Goal: Manage account settings

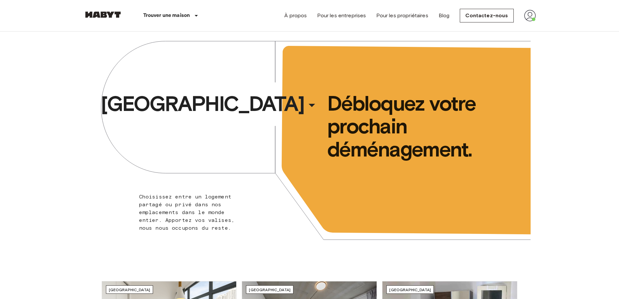
click at [527, 14] on img at bounding box center [530, 16] width 12 height 12
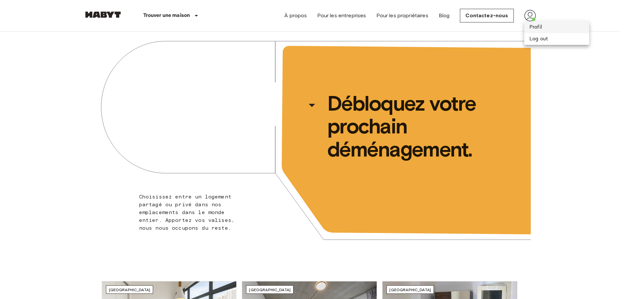
click at [545, 25] on li "Profil" at bounding box center [556, 27] width 65 height 12
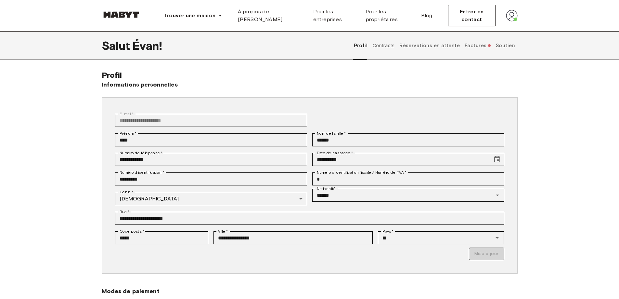
click at [477, 46] on font "Factures" at bounding box center [476, 46] width 22 height 6
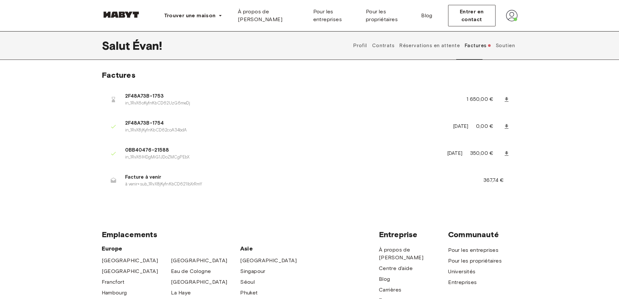
click at [506, 154] on icon at bounding box center [506, 153] width 7 height 7
drag, startPoint x: 479, startPoint y: 178, endPoint x: 520, endPoint y: 177, distance: 41.0
click at [520, 177] on div "Factures 2F48A73B-1753 in_1RvX6oKyfnKbCD62UzG6meDj 1 650,00 € 2F48A73B-1754 in_…" at bounding box center [310, 136] width 468 height 133
click at [511, 176] on li "Facture à venir à venir+sub_1RvX8jKyfnKbCD621IbXrRmY 367,74 €" at bounding box center [310, 180] width 416 height 23
click at [499, 48] on font "Soutien" at bounding box center [505, 46] width 19 height 6
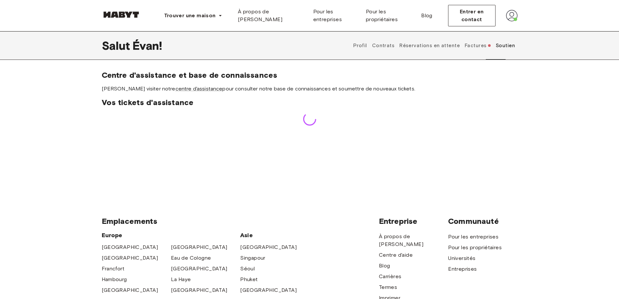
click at [448, 45] on font "Réservations en attente" at bounding box center [429, 46] width 60 height 6
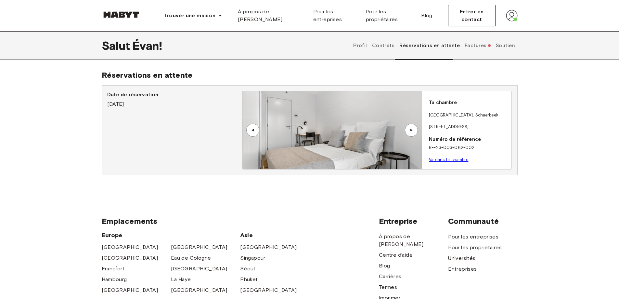
click at [384, 43] on font "Contrats" at bounding box center [383, 45] width 22 height 7
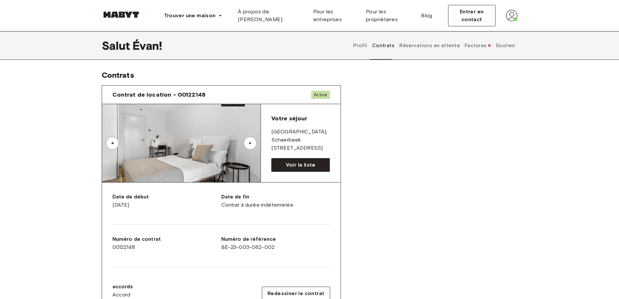
click at [254, 145] on div "▲" at bounding box center [250, 143] width 13 height 13
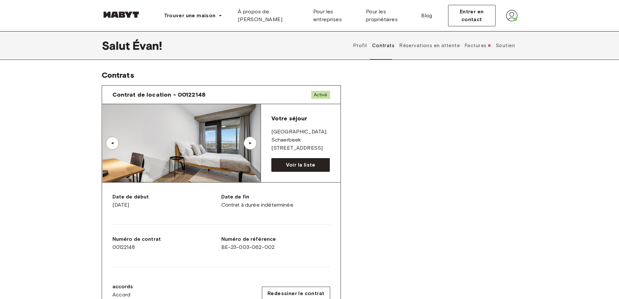
click at [254, 145] on div "▲" at bounding box center [250, 143] width 13 height 13
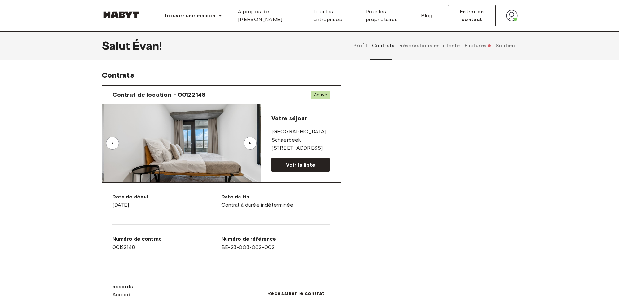
click at [254, 145] on div "▲" at bounding box center [250, 143] width 13 height 13
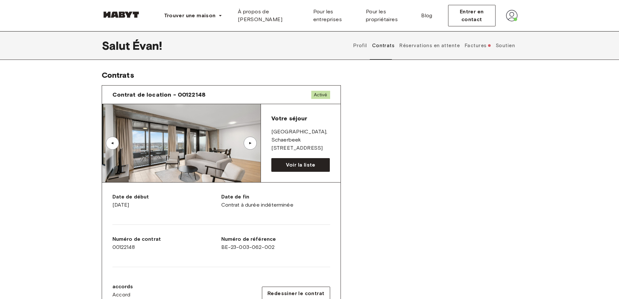
click at [227, 152] on img at bounding box center [185, 143] width 159 height 78
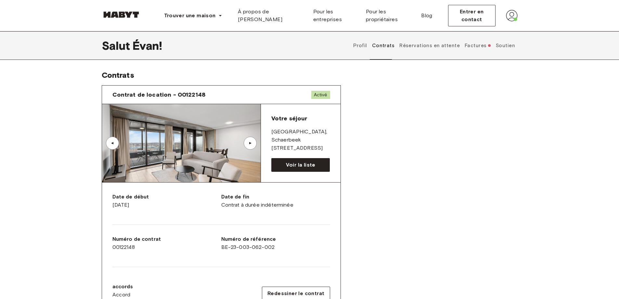
click at [200, 166] on img at bounding box center [181, 143] width 159 height 78
click at [254, 140] on div "▲" at bounding box center [250, 143] width 13 height 13
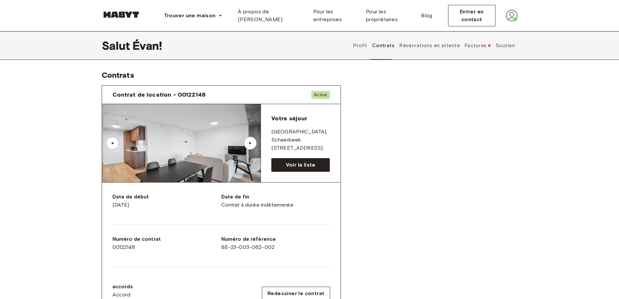
click at [251, 140] on div "▲" at bounding box center [250, 143] width 13 height 13
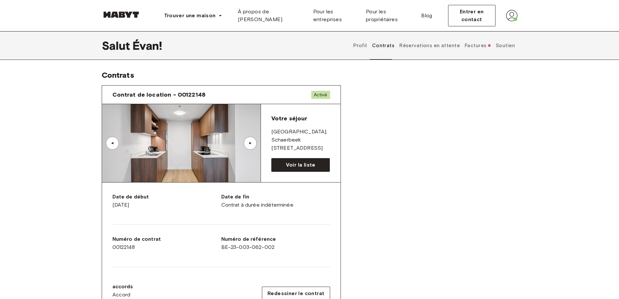
click at [251, 140] on div "▲" at bounding box center [250, 143] width 13 height 13
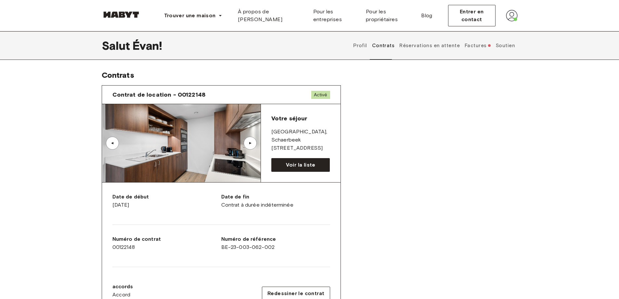
click at [251, 140] on div "▲" at bounding box center [250, 143] width 13 height 13
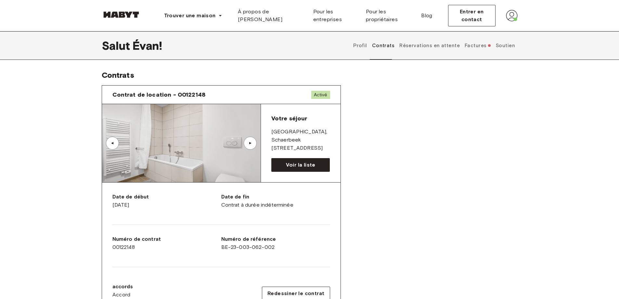
click at [247, 140] on div "▲" at bounding box center [250, 143] width 13 height 13
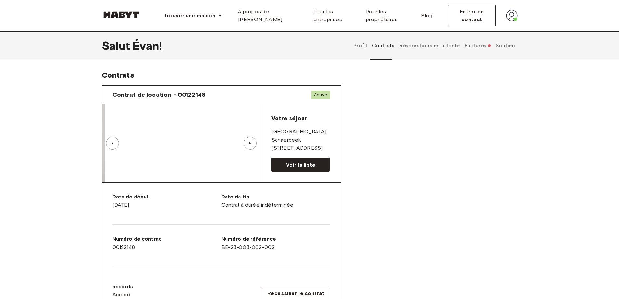
drag, startPoint x: 247, startPoint y: 140, endPoint x: 247, endPoint y: 143, distance: 3.6
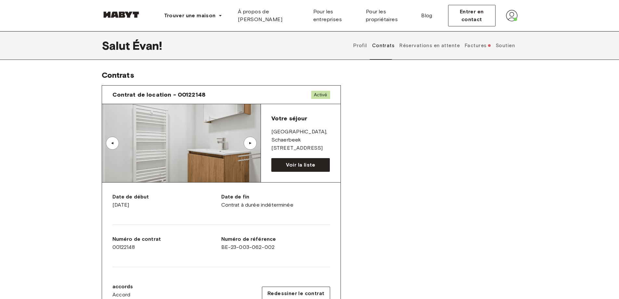
click at [247, 143] on div "▲" at bounding box center [250, 143] width 13 height 13
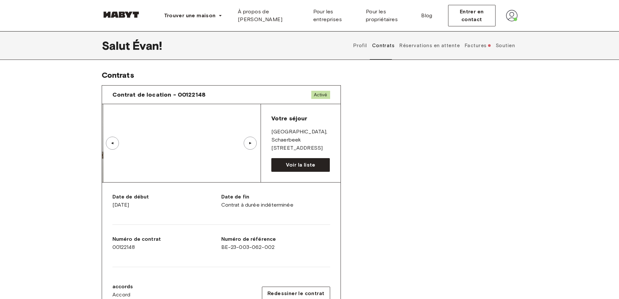
click at [247, 143] on div "▲" at bounding box center [250, 143] width 13 height 13
click at [163, 146] on img at bounding box center [181, 143] width 159 height 78
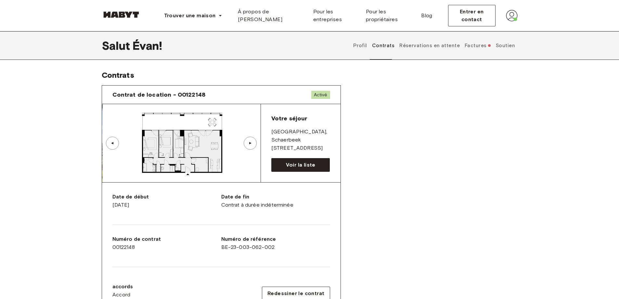
click at [163, 144] on img at bounding box center [182, 143] width 159 height 78
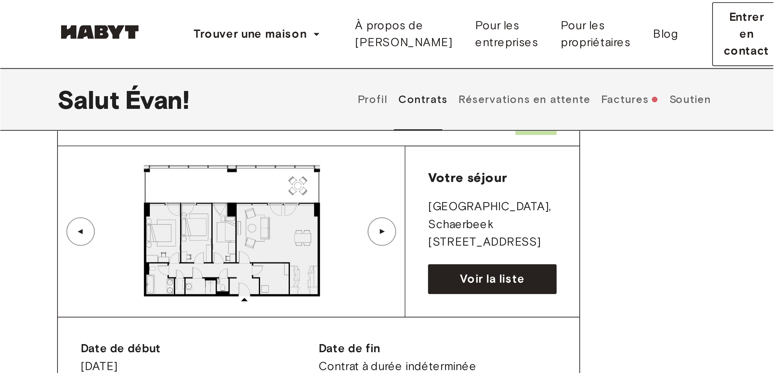
scroll to position [37, 0]
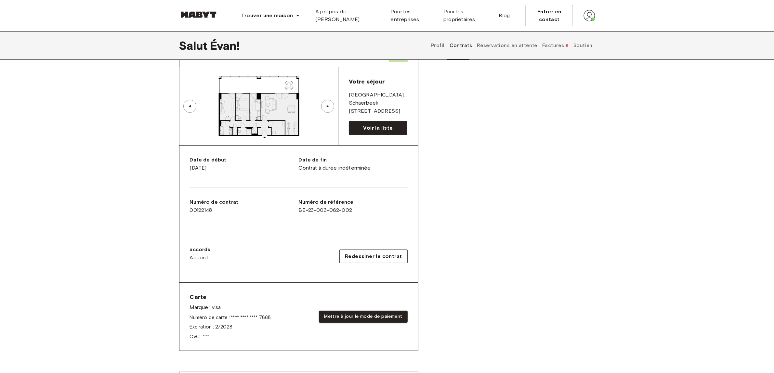
click at [224, 97] on img at bounding box center [258, 106] width 159 height 78
click at [235, 97] on img at bounding box center [258, 106] width 159 height 78
